Goal: Submit feedback/report problem: Submit feedback/report problem

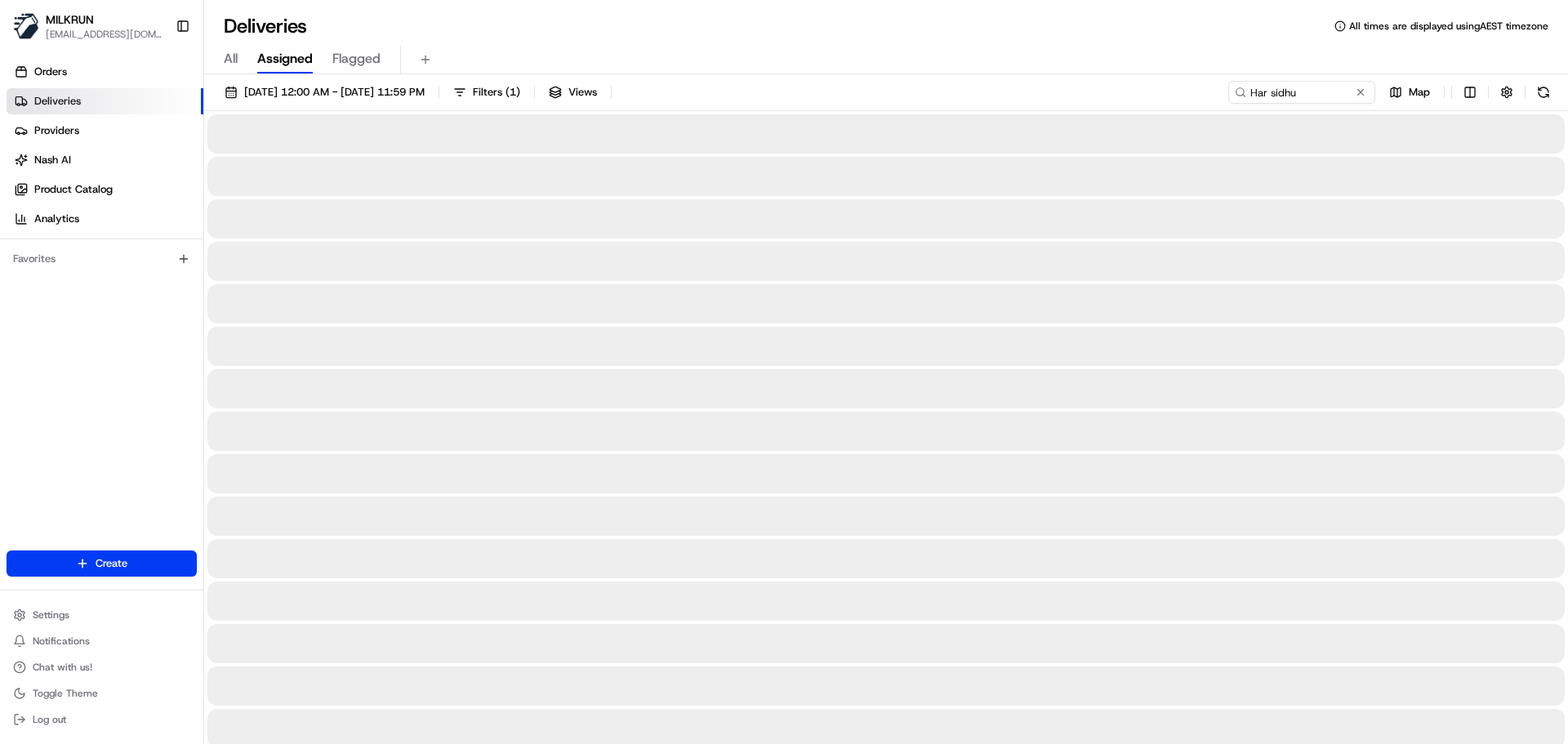
click at [1229, 88] on input "Har sidhu" at bounding box center [1302, 92] width 147 height 22
type input "Har sidhu"
click at [1282, 92] on input "Har sidhu" at bounding box center [1302, 92] width 147 height 22
click at [394, 89] on span "[DATE] 12:00 AM - [DATE] 11:59 PM" at bounding box center [334, 92] width 181 height 14
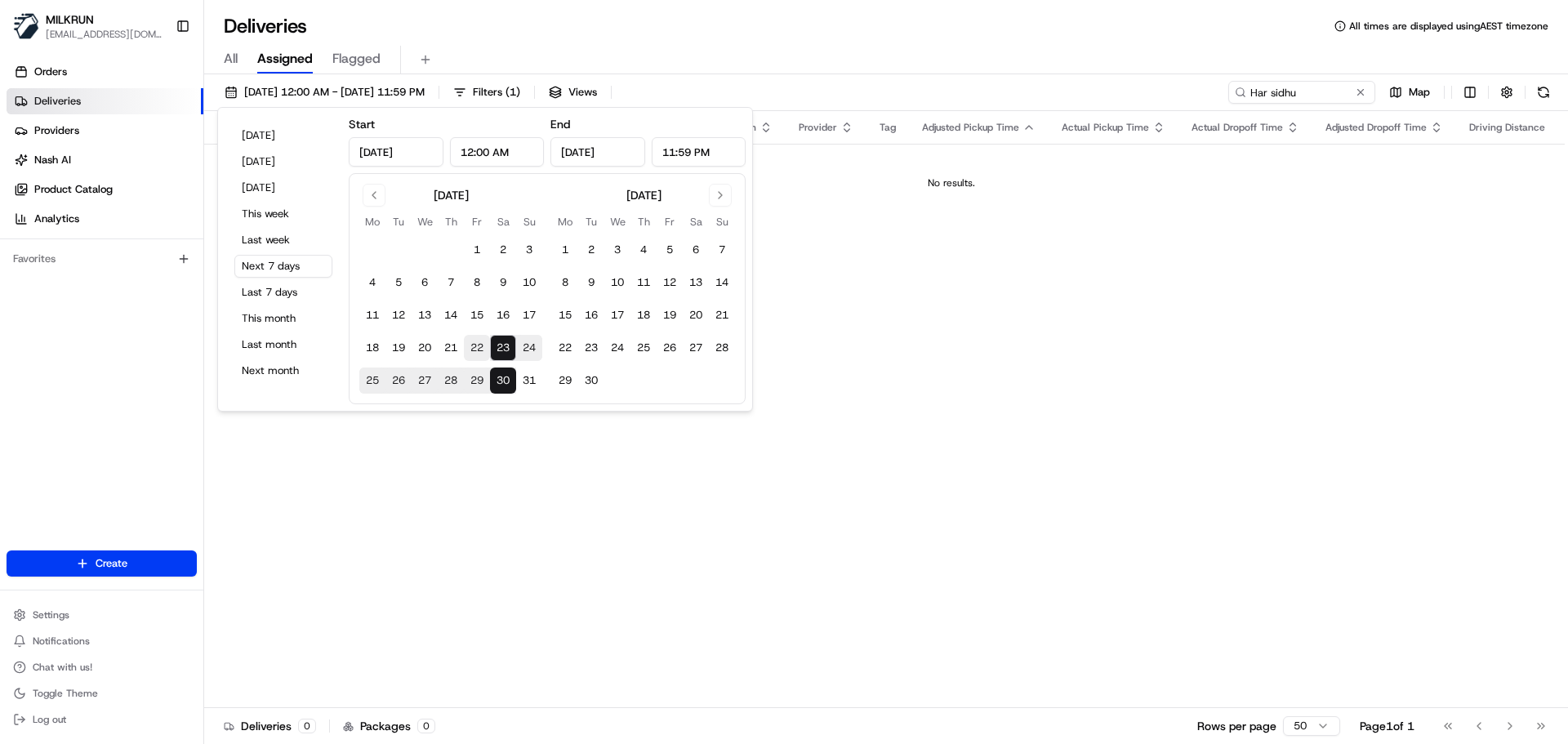
click at [481, 350] on button "22" at bounding box center [476, 347] width 26 height 26
type input "Aug 22, 2025"
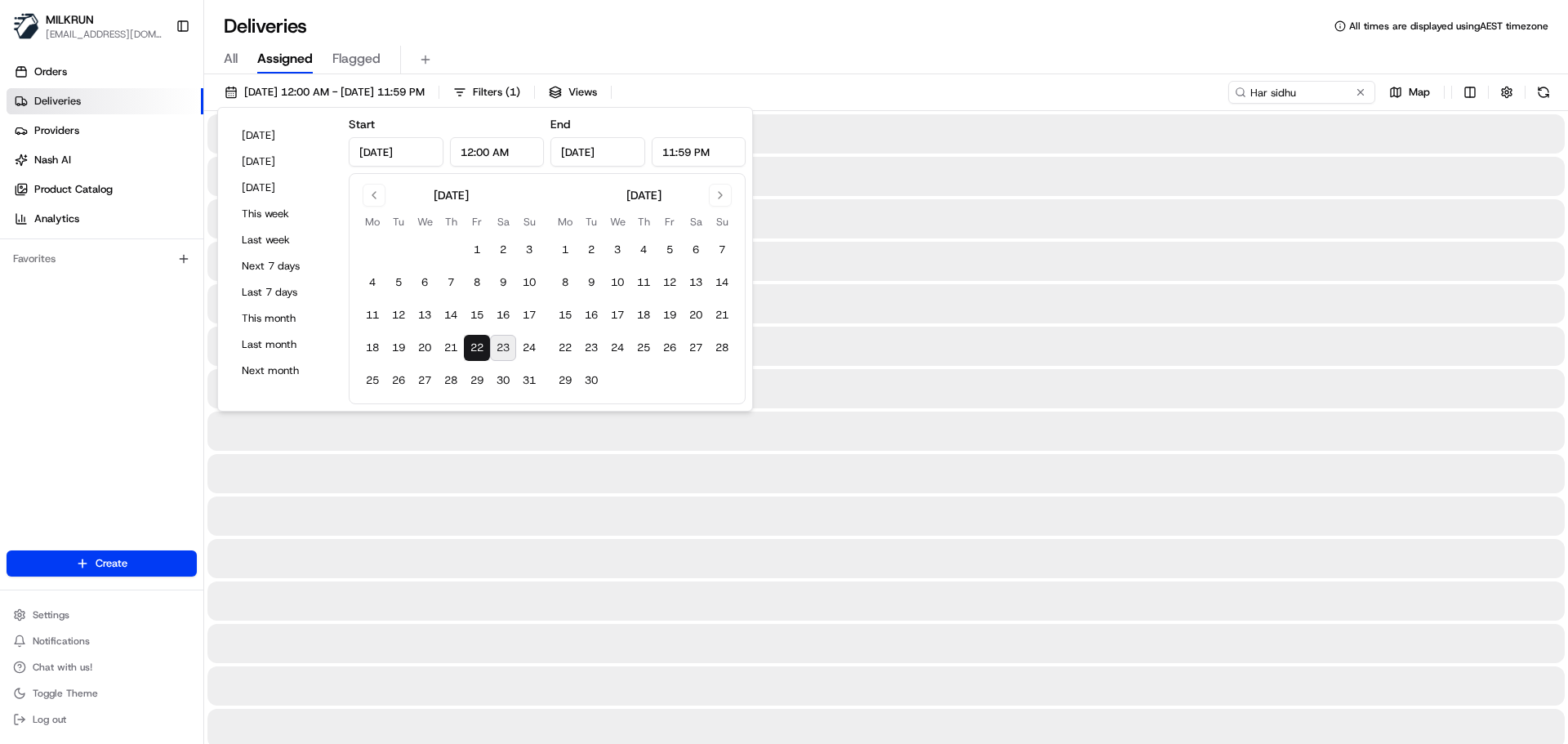
click at [493, 344] on button "23" at bounding box center [502, 347] width 26 height 26
type input "Aug 23, 2025"
click at [1302, 93] on input "Har sidhu" at bounding box center [1277, 92] width 196 height 22
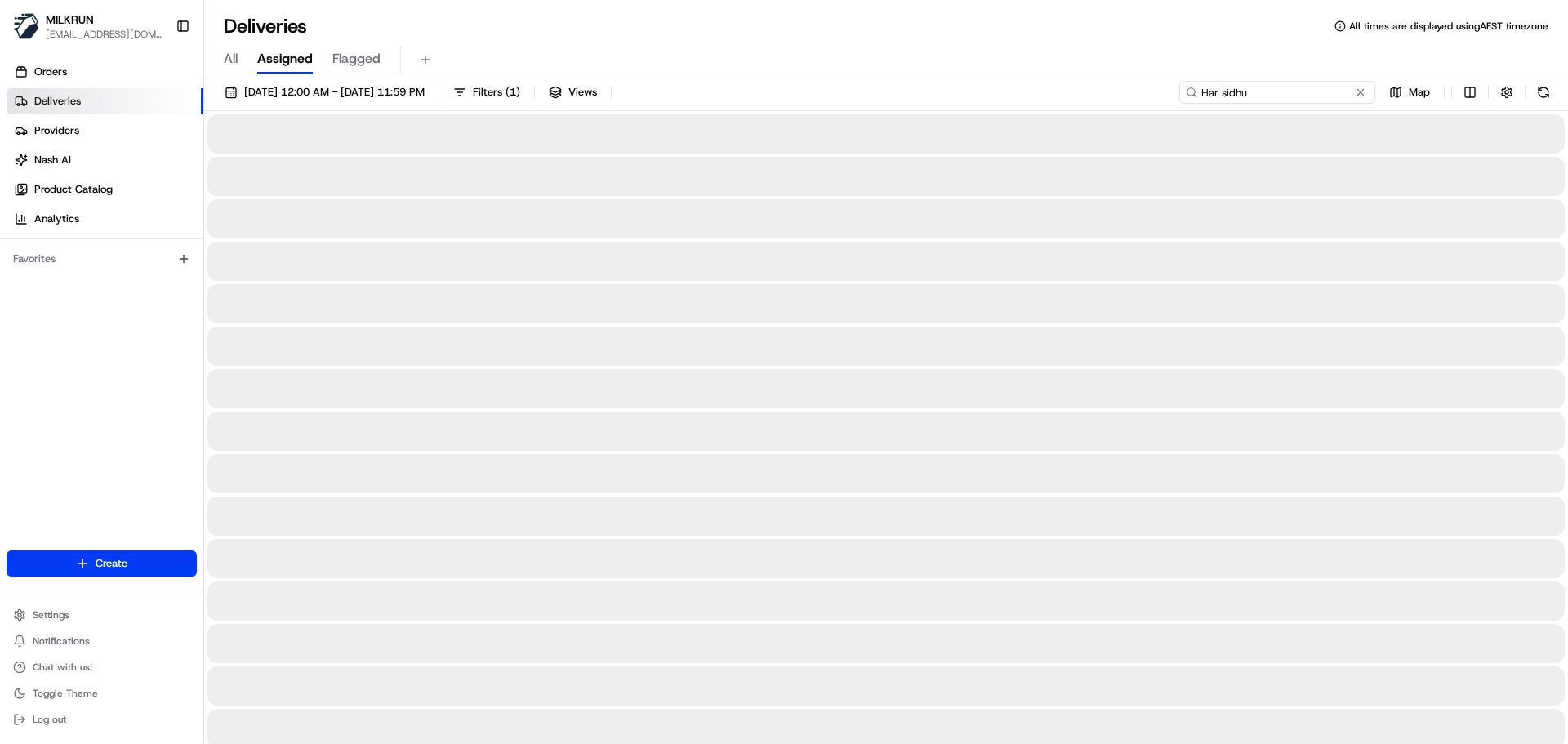
click at [1203, 94] on input "Har sidhu" at bounding box center [1277, 92] width 196 height 22
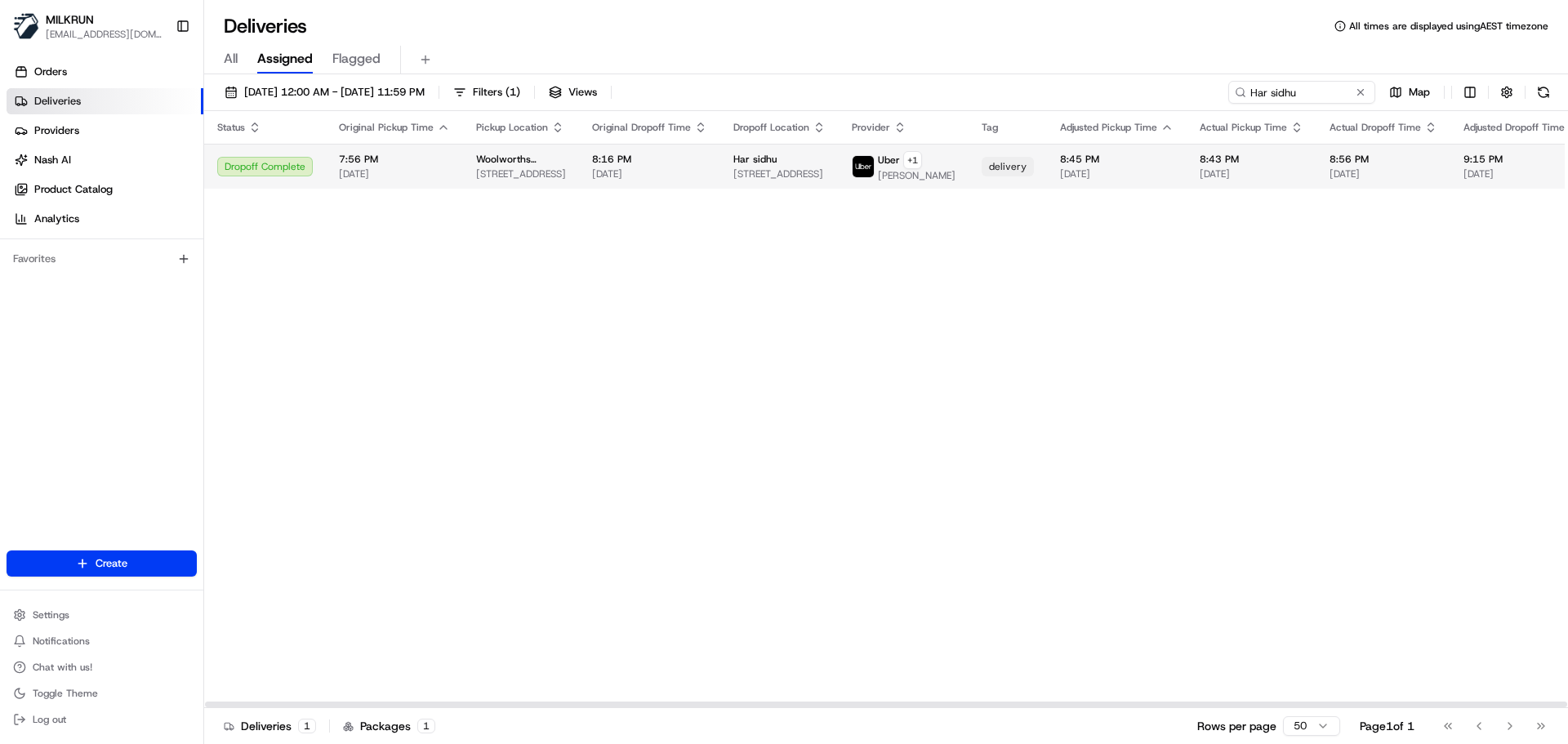
click at [720, 168] on td "Har sidhu 16 Spofforth Street, Warilla, NSW 2528, AU" at bounding box center [779, 166] width 119 height 45
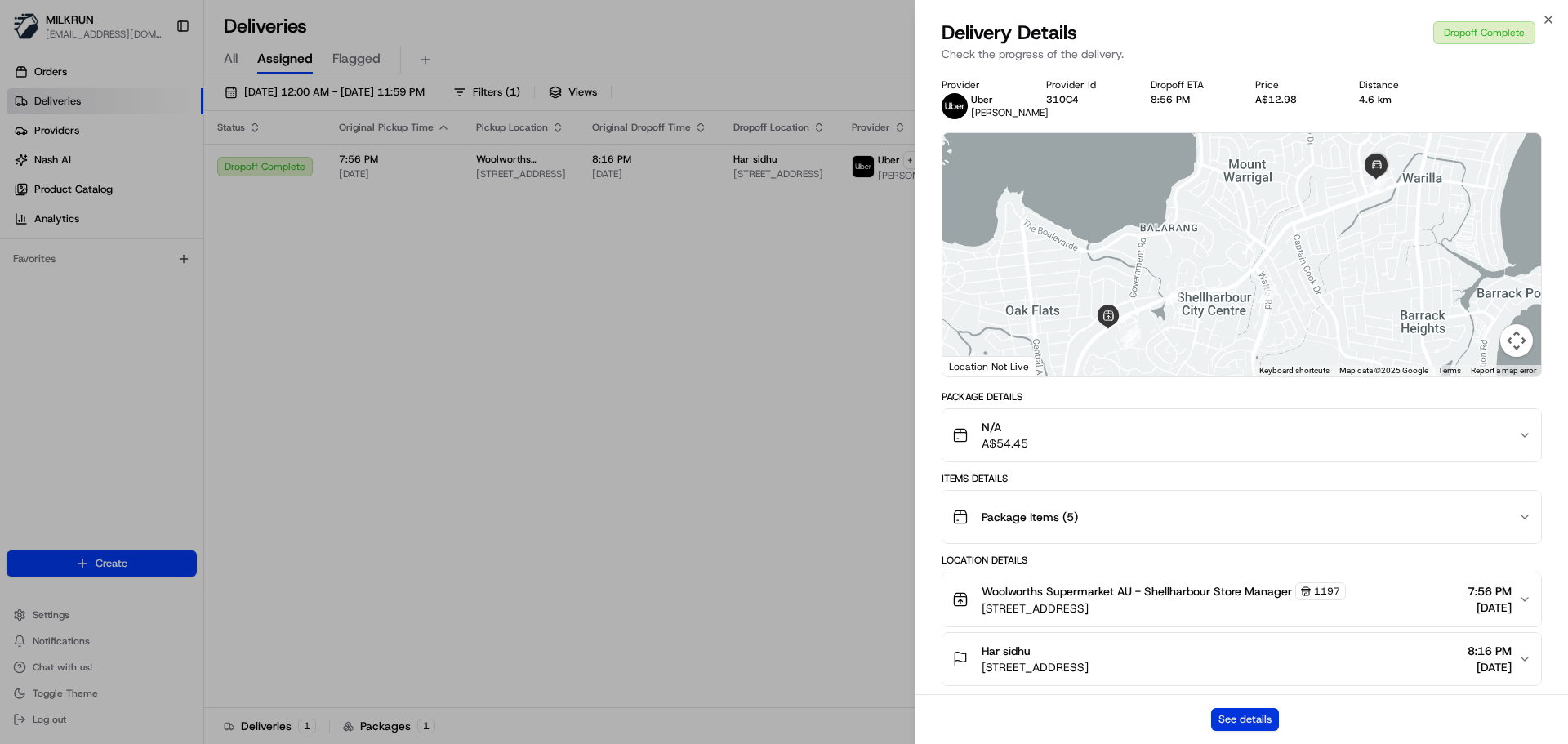
click at [1232, 714] on button "See details" at bounding box center [1245, 719] width 68 height 22
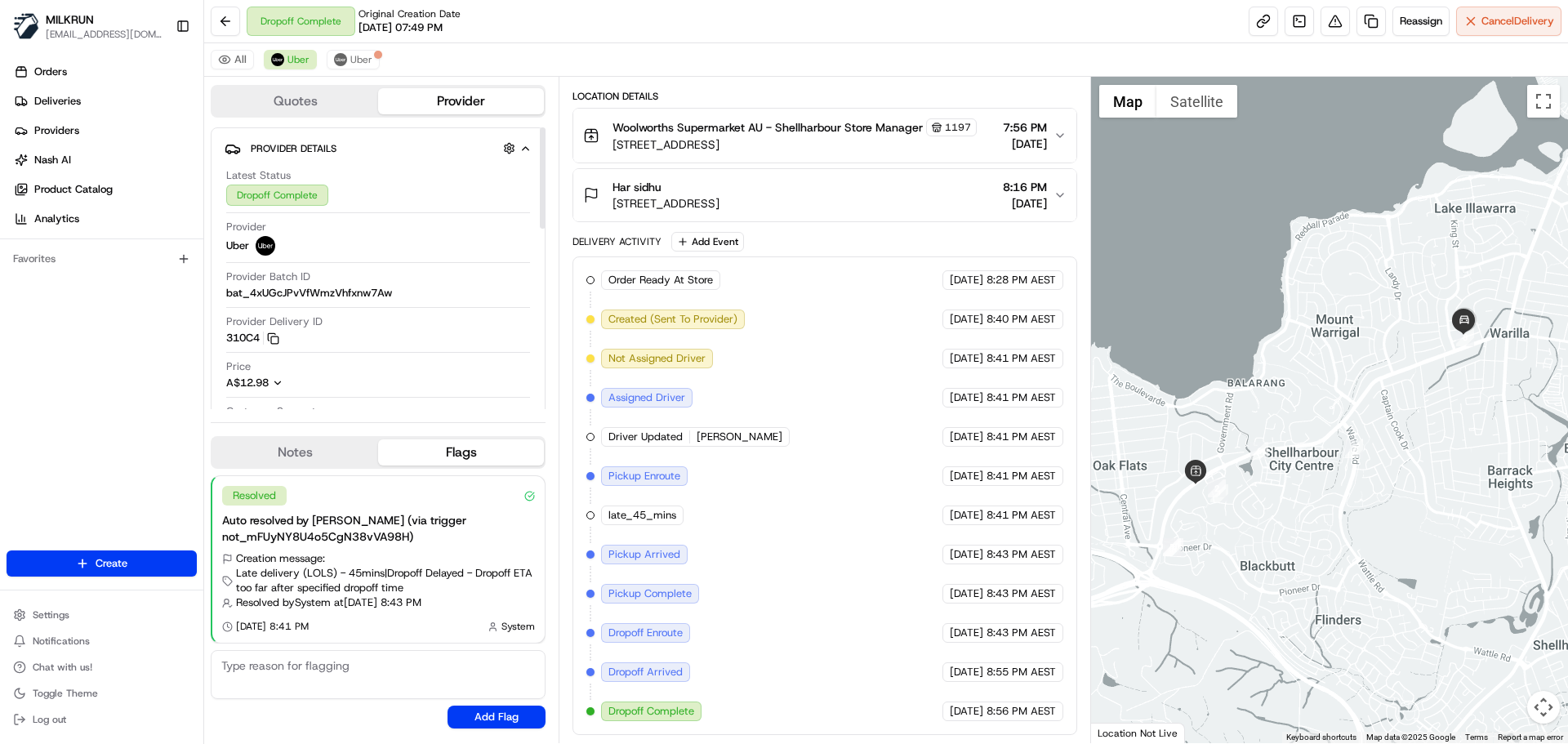
scroll to position [294, 0]
click at [304, 56] on span "Uber" at bounding box center [298, 59] width 23 height 13
click at [368, 61] on span "Uber" at bounding box center [361, 59] width 23 height 13
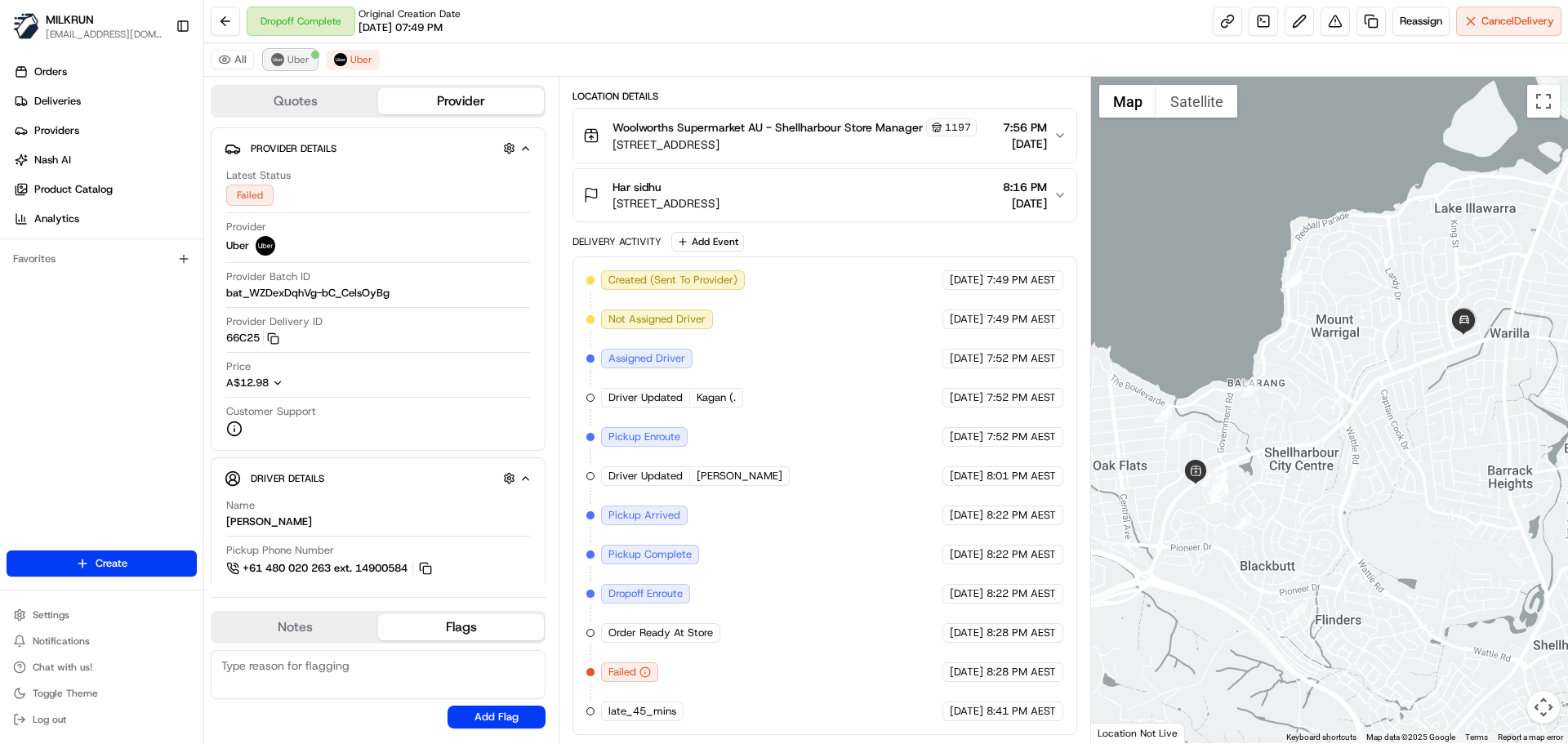
click at [295, 62] on span "Uber" at bounding box center [298, 59] width 23 height 13
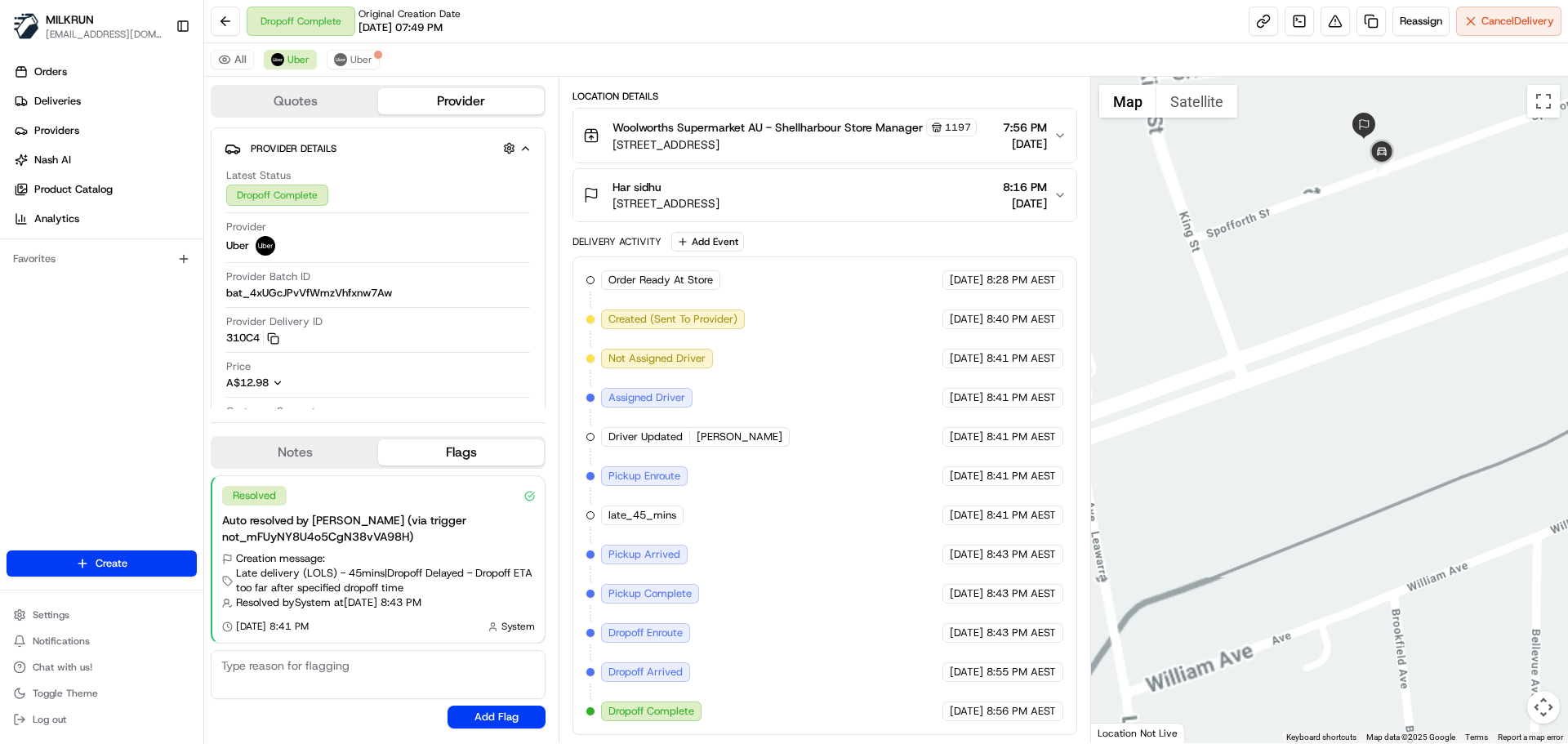
drag, startPoint x: 1396, startPoint y: 291, endPoint x: 1369, endPoint y: 467, distance: 178.1
click at [1369, 467] on div at bounding box center [1329, 409] width 478 height 666
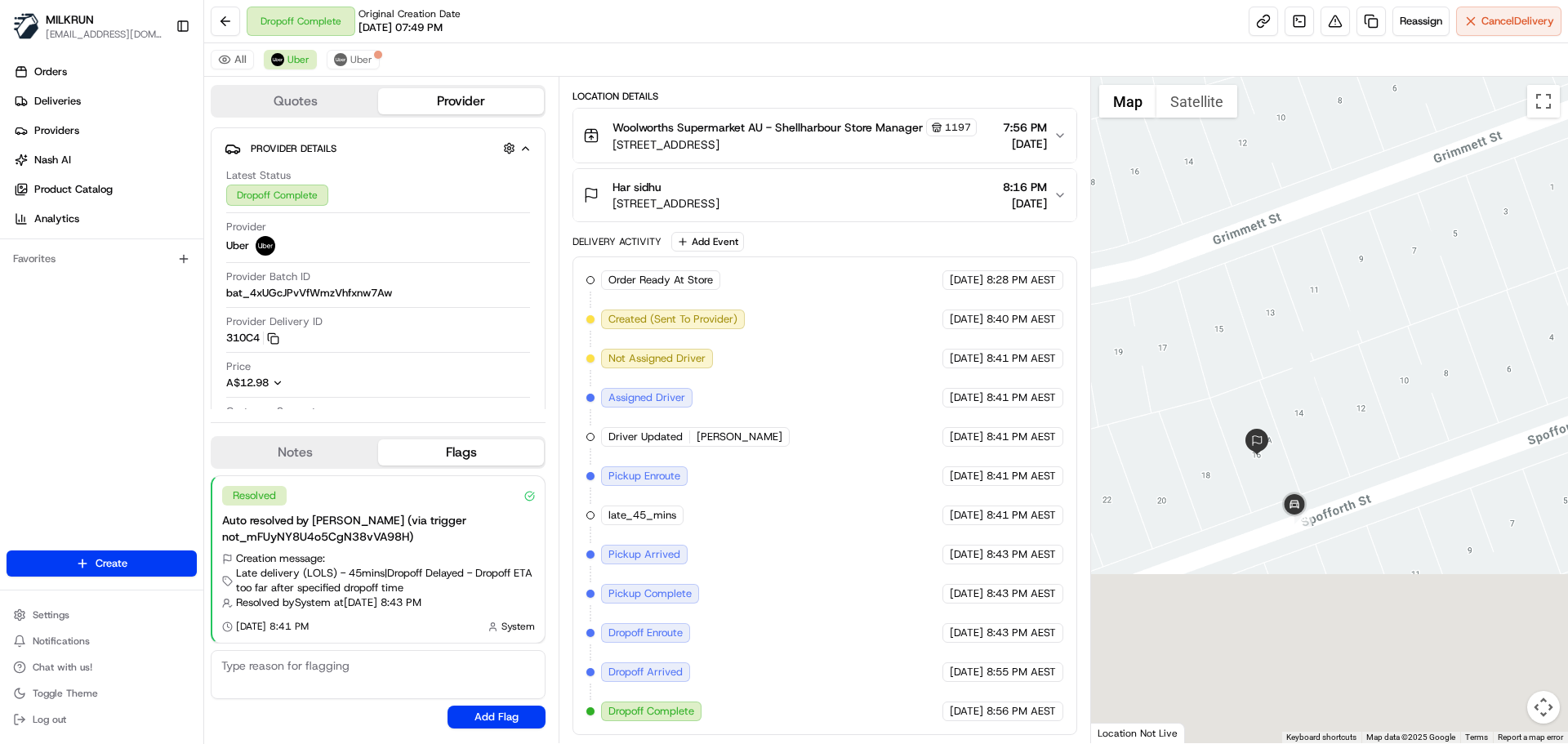
drag, startPoint x: 1328, startPoint y: 313, endPoint x: 1339, endPoint y: 147, distance: 166.4
click at [1339, 147] on div at bounding box center [1329, 409] width 478 height 666
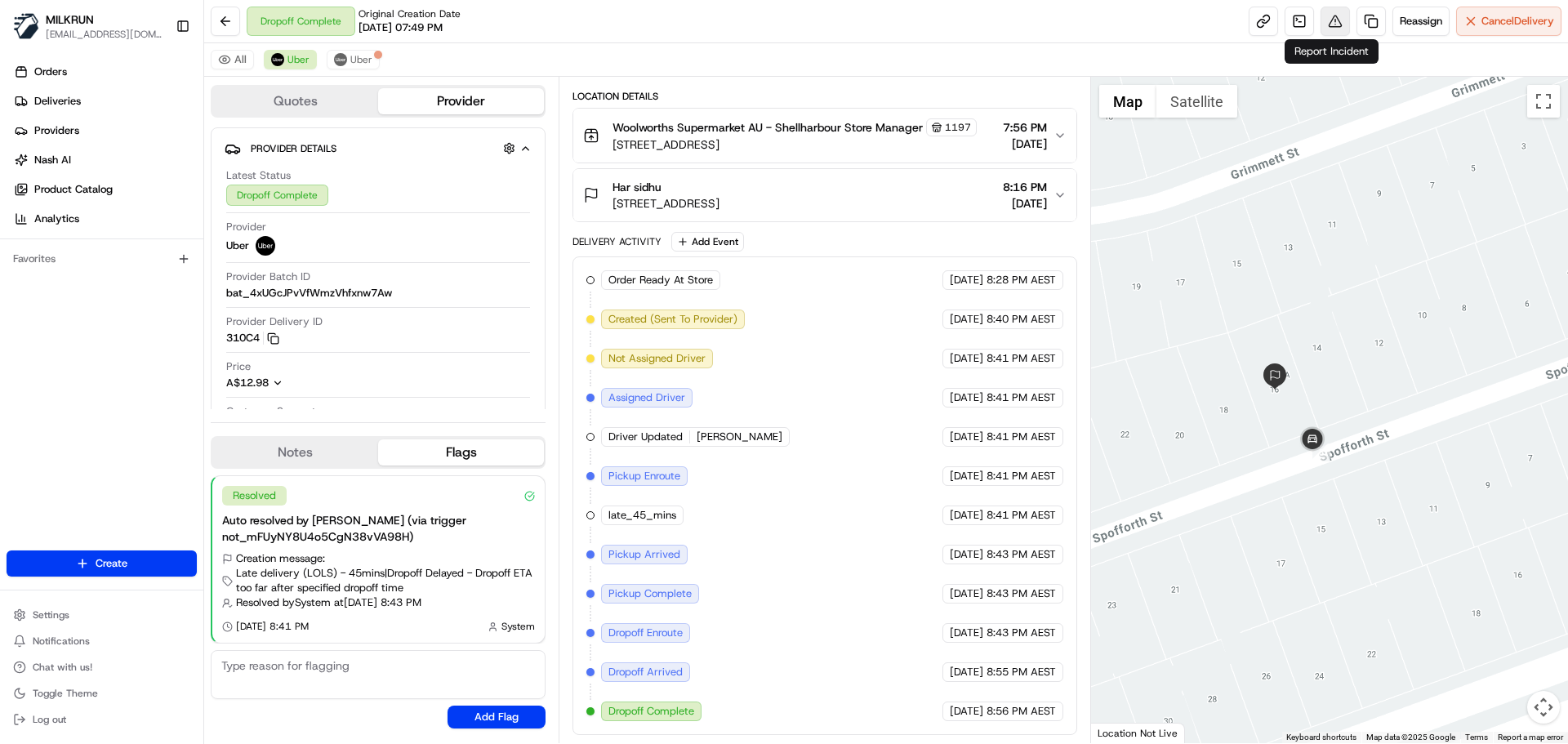
click at [1329, 21] on button at bounding box center [1335, 21] width 30 height 30
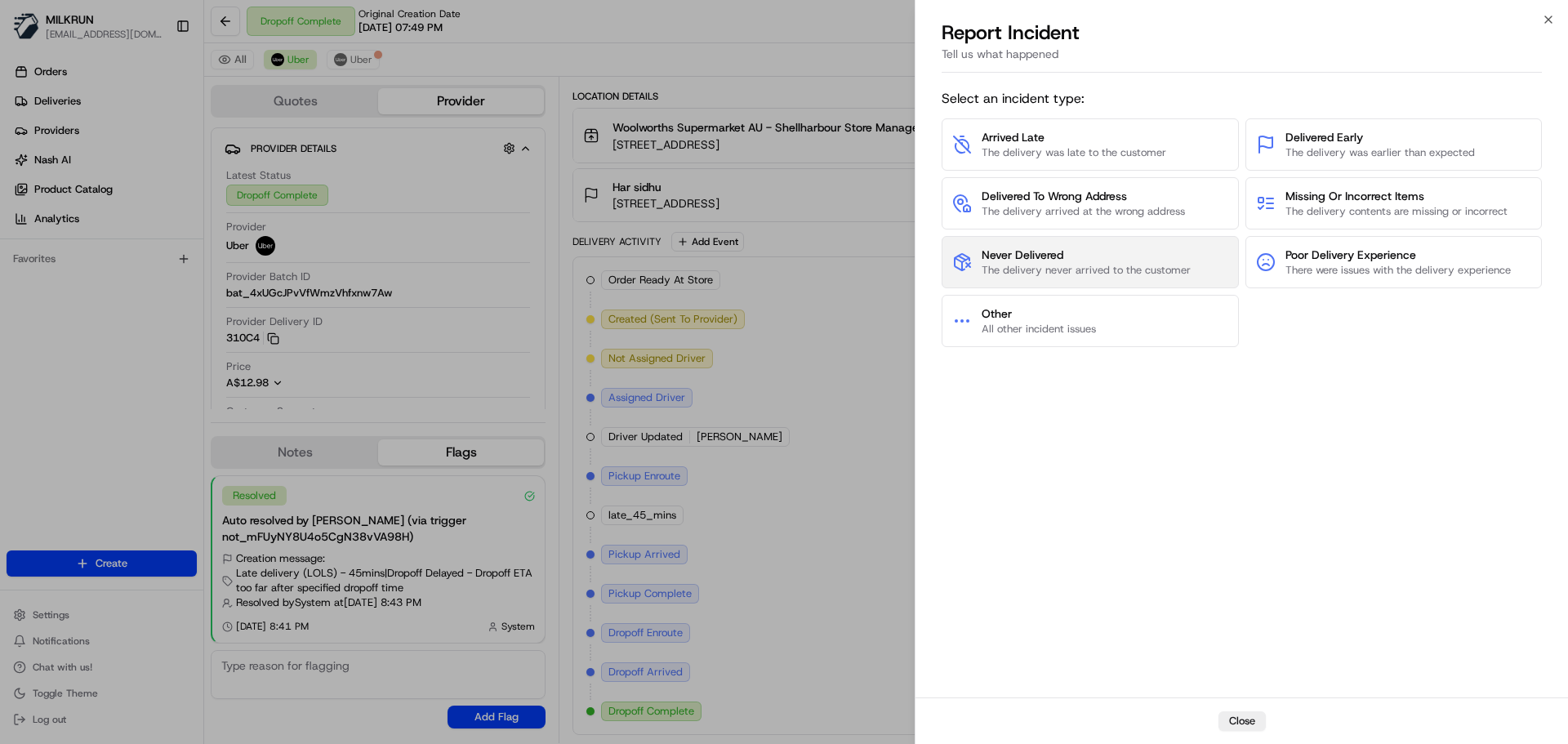
click at [1078, 262] on span "Never Delivered The delivery never arrived to the customer" at bounding box center [1086, 262] width 209 height 31
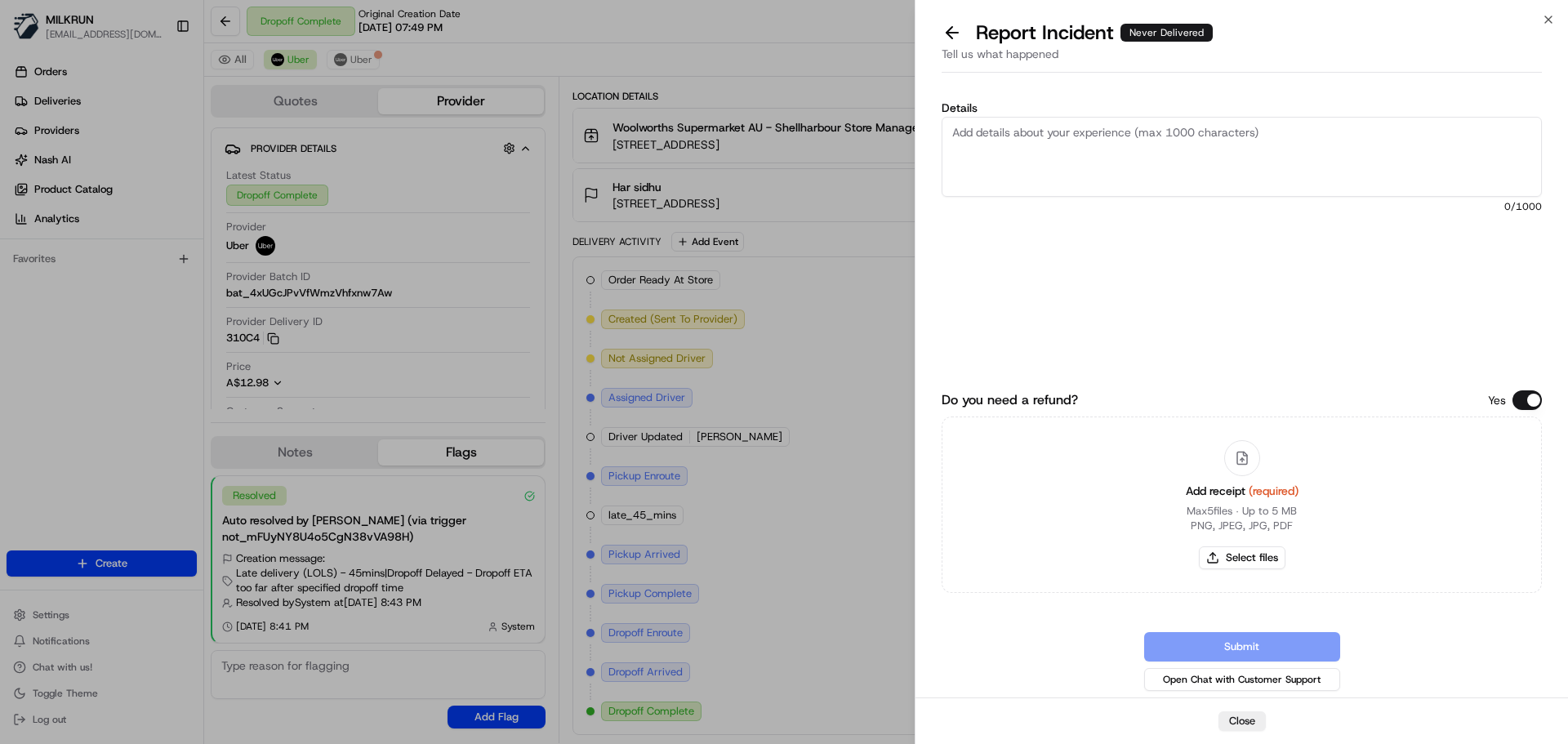
drag, startPoint x: 978, startPoint y: 136, endPoint x: 1016, endPoint y: 181, distance: 58.9
click at [993, 142] on textarea "Details" at bounding box center [1241, 157] width 600 height 80
click at [1175, 133] on textarea "Customer could not locate their order and did not receive it. Had to issue a re…" at bounding box center [1241, 157] width 600 height 80
type textarea "Customer could not locate their order and said they did not receive it. Had to …"
click at [1247, 551] on button "Select files" at bounding box center [1242, 557] width 86 height 22
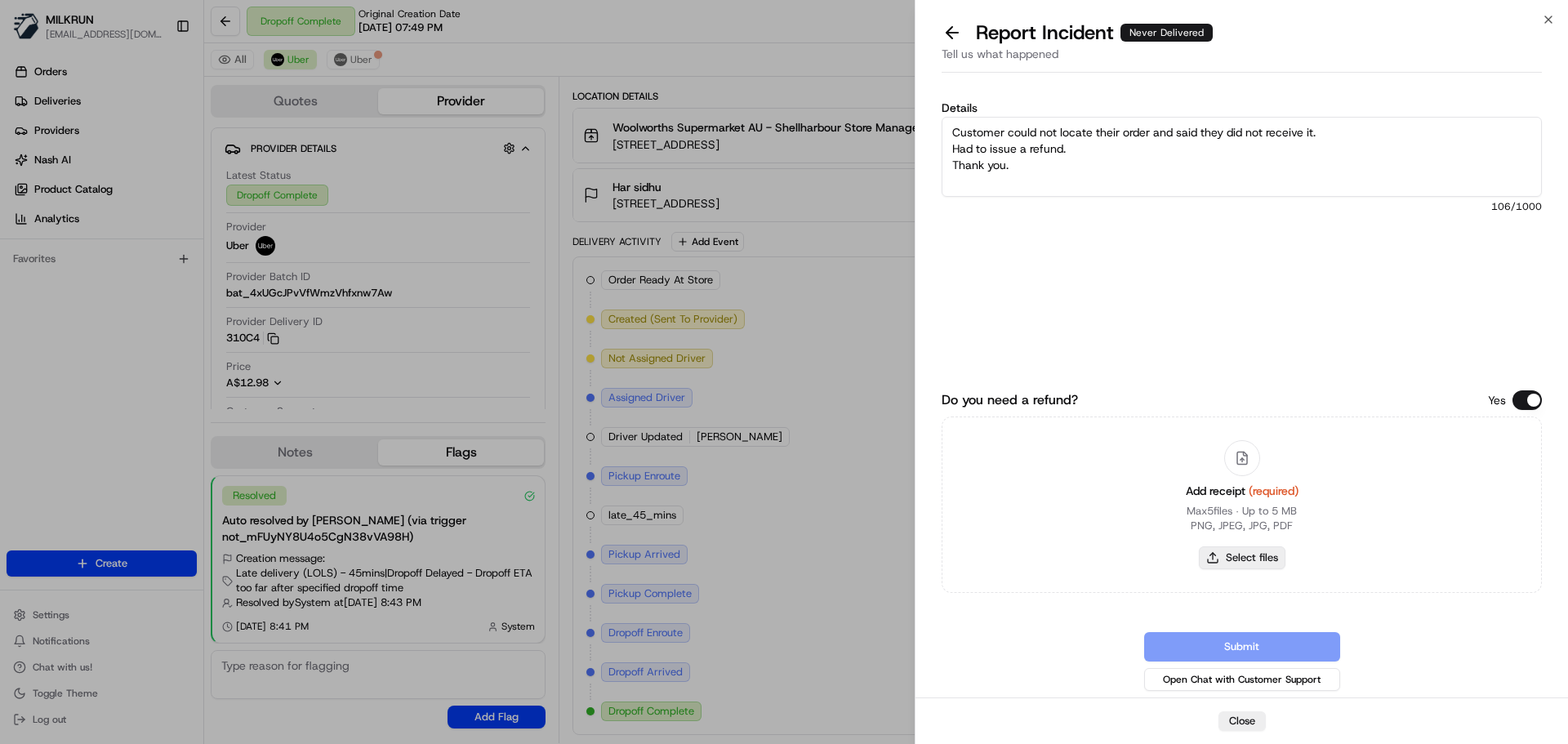
type input "C:\fakepath\Har S invoice.png"
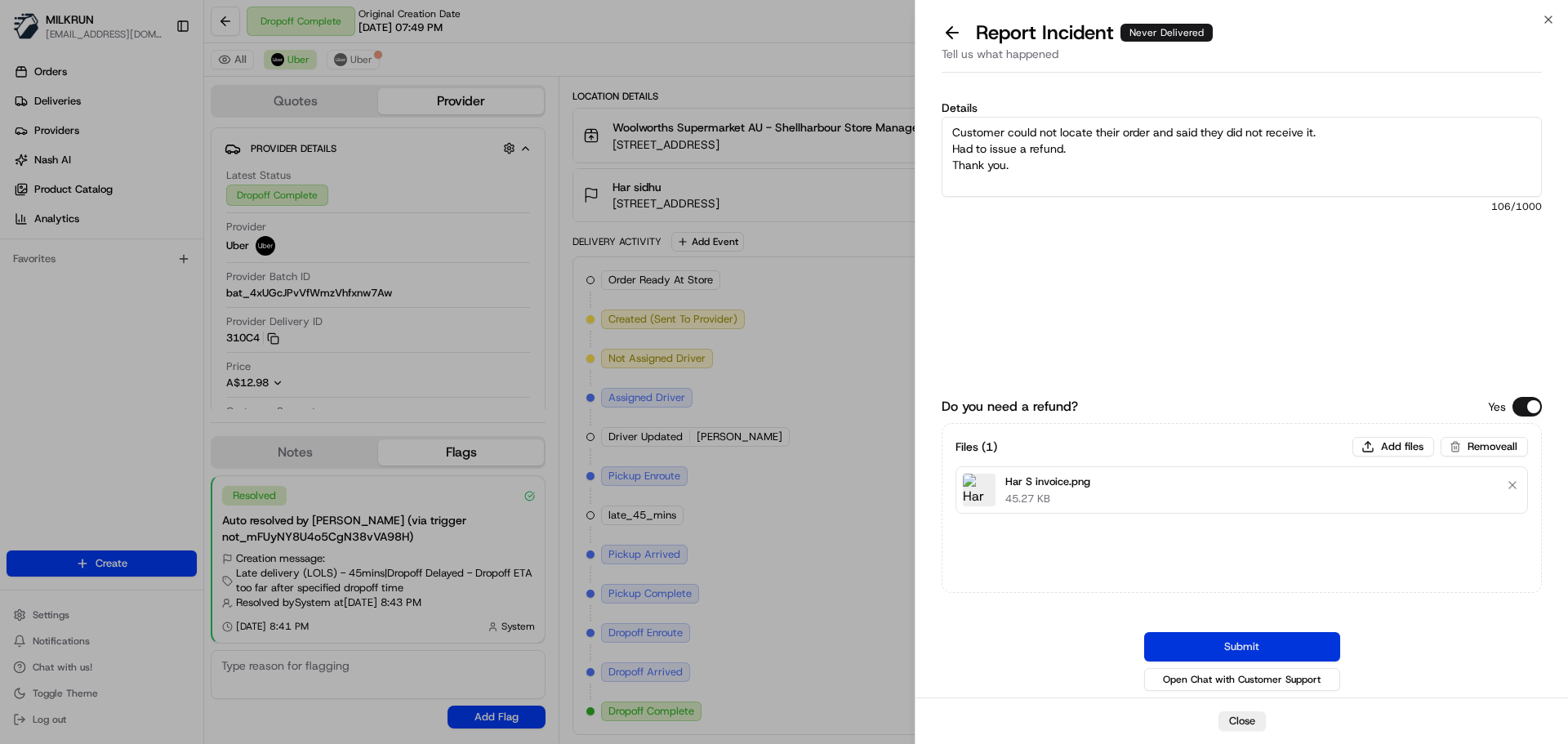
click at [1267, 644] on button "Submit" at bounding box center [1242, 646] width 196 height 30
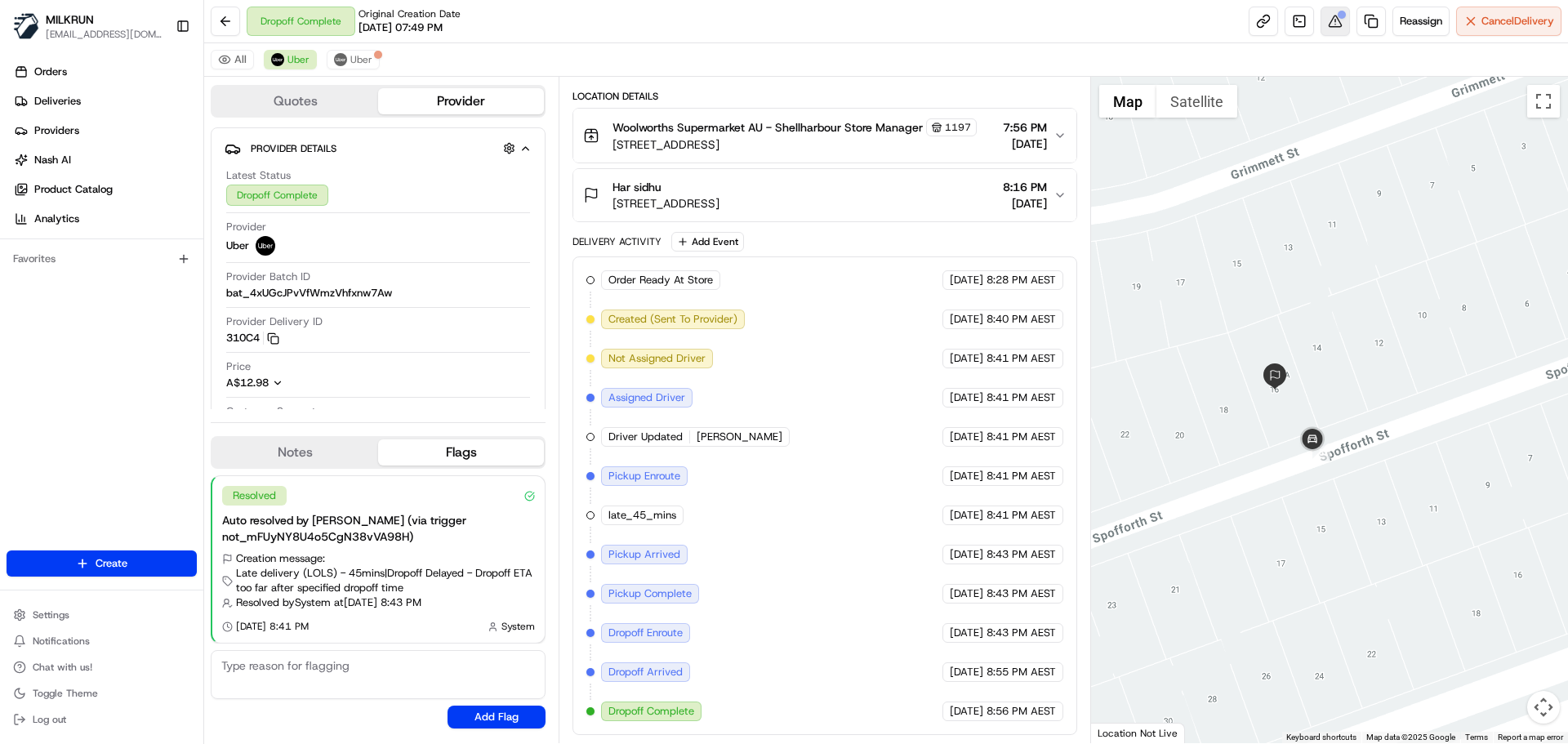
click at [1329, 19] on button at bounding box center [1335, 21] width 30 height 30
